Goal: Find specific page/section: Find specific page/section

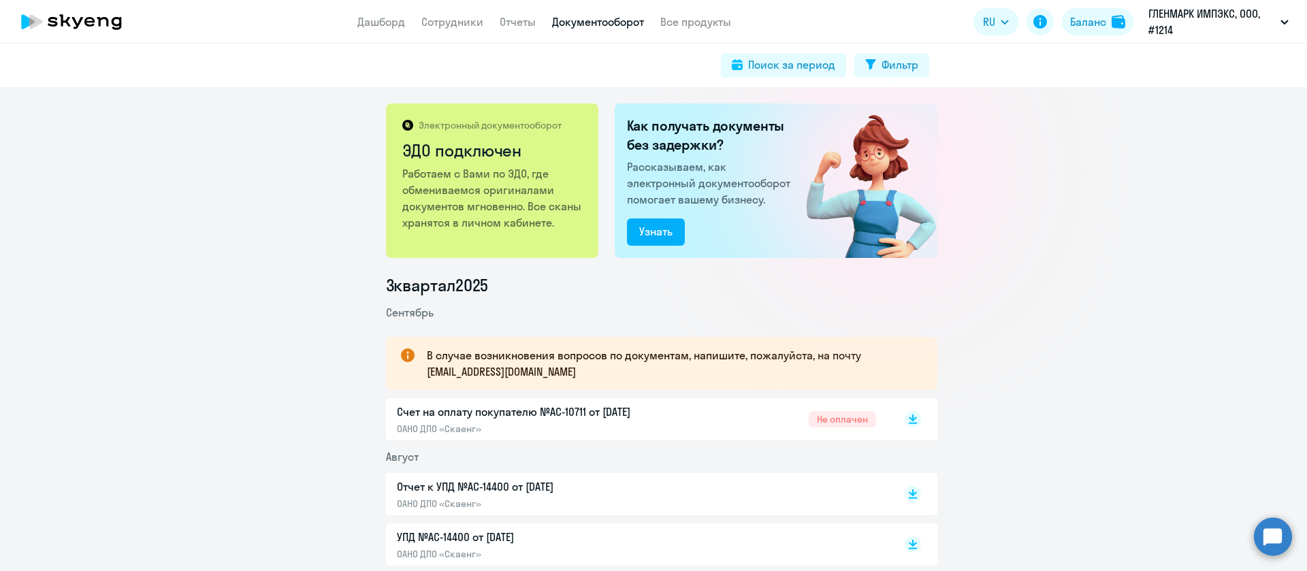
scroll to position [1327, 0]
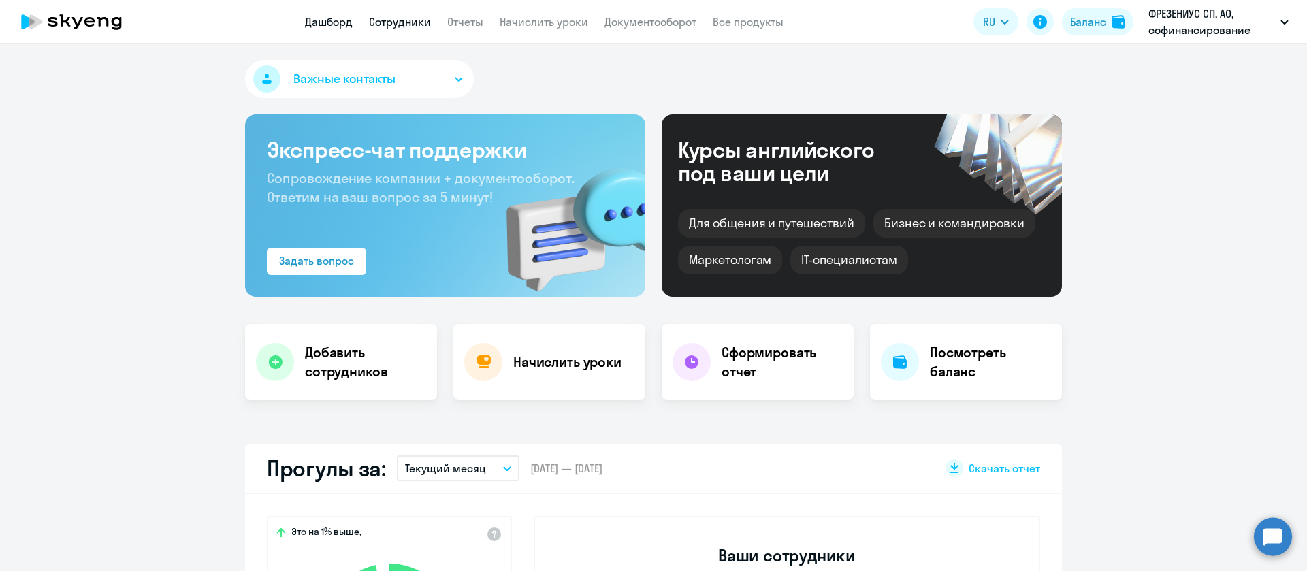
click at [402, 25] on link "Сотрудники" at bounding box center [400, 22] width 62 height 14
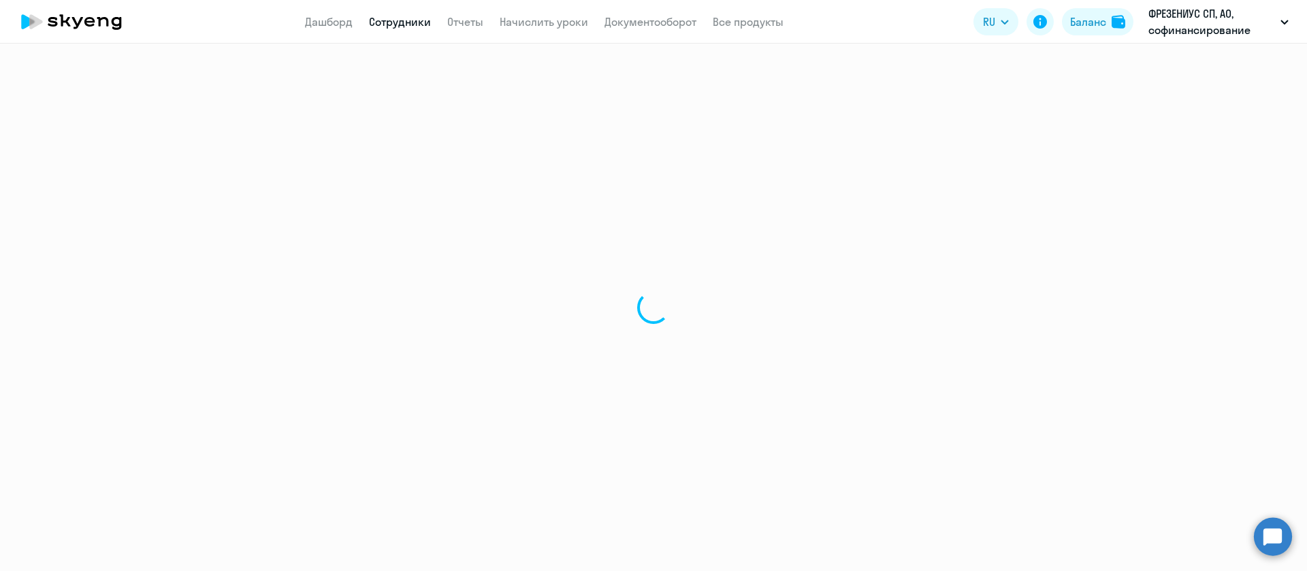
select select "30"
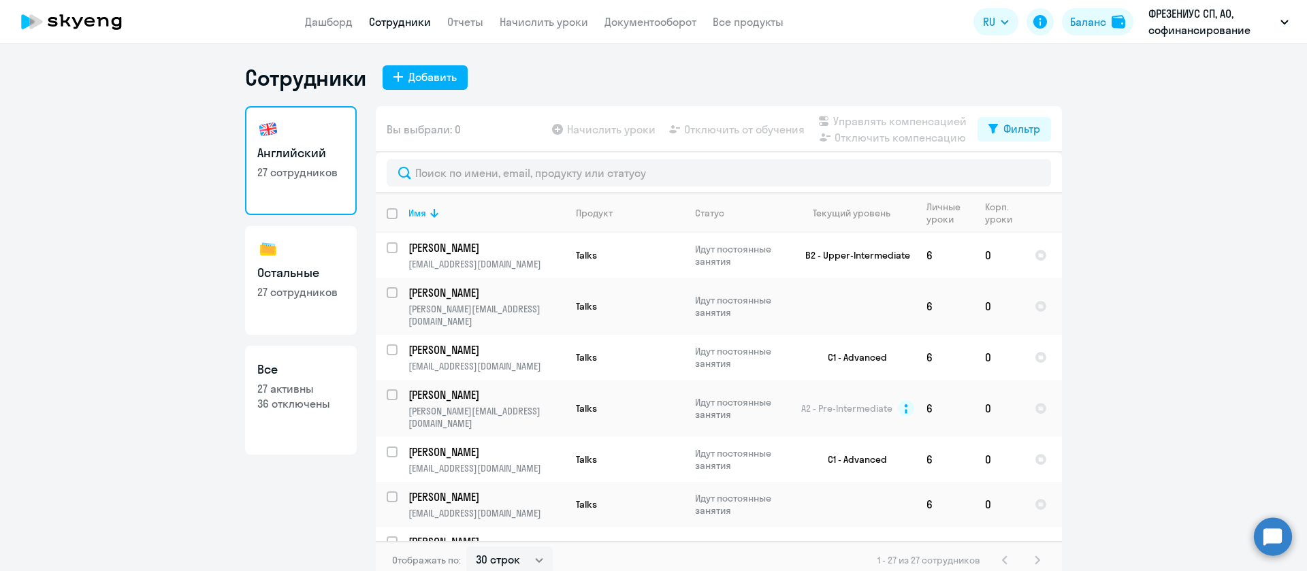
click at [295, 293] on p "27 сотрудников" at bounding box center [300, 292] width 87 height 15
select select "30"
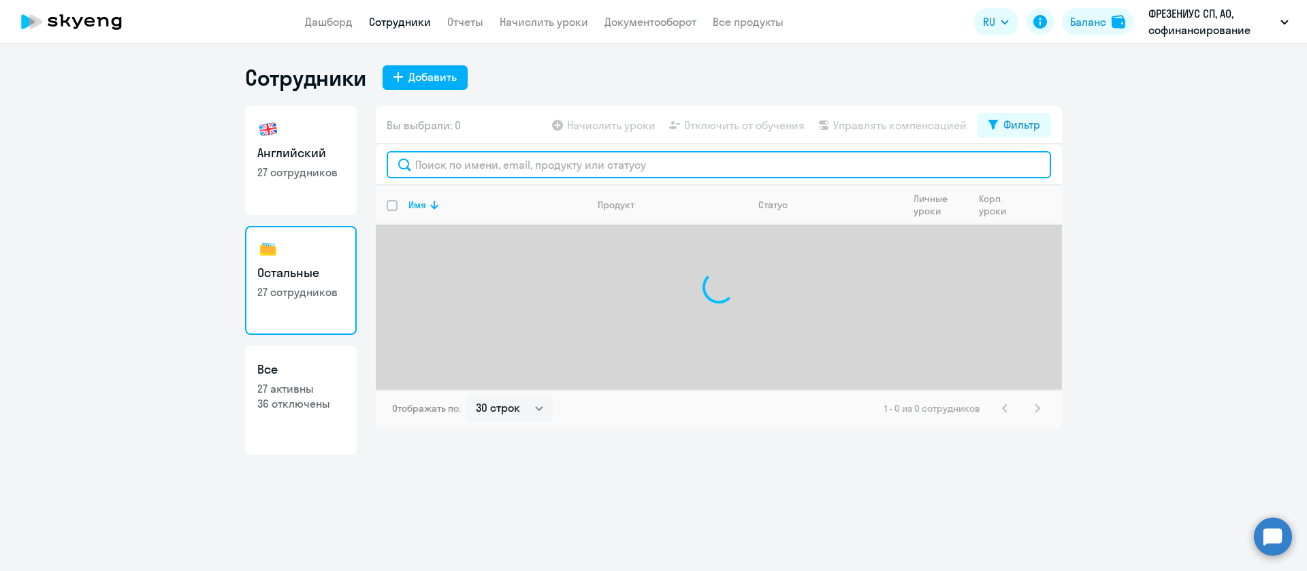
click at [643, 166] on input "text" at bounding box center [719, 164] width 664 height 27
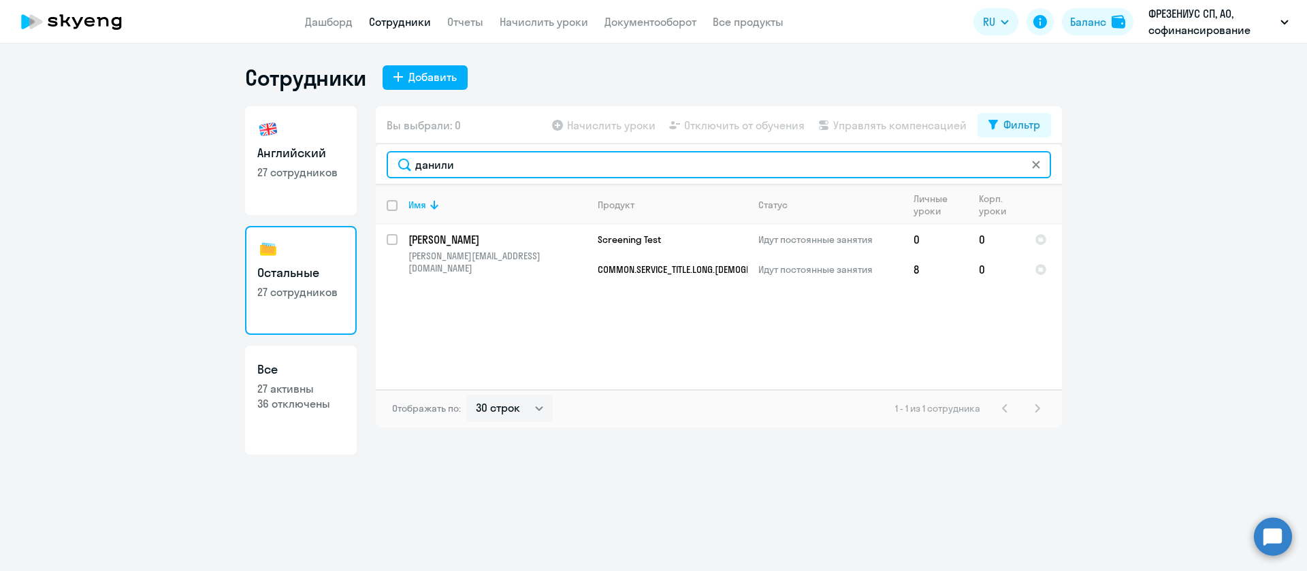
drag, startPoint x: 464, startPoint y: 169, endPoint x: 376, endPoint y: 167, distance: 87.8
click at [376, 167] on div "данили" at bounding box center [719, 164] width 686 height 41
type input "филь"
